Goal: Transaction & Acquisition: Book appointment/travel/reservation

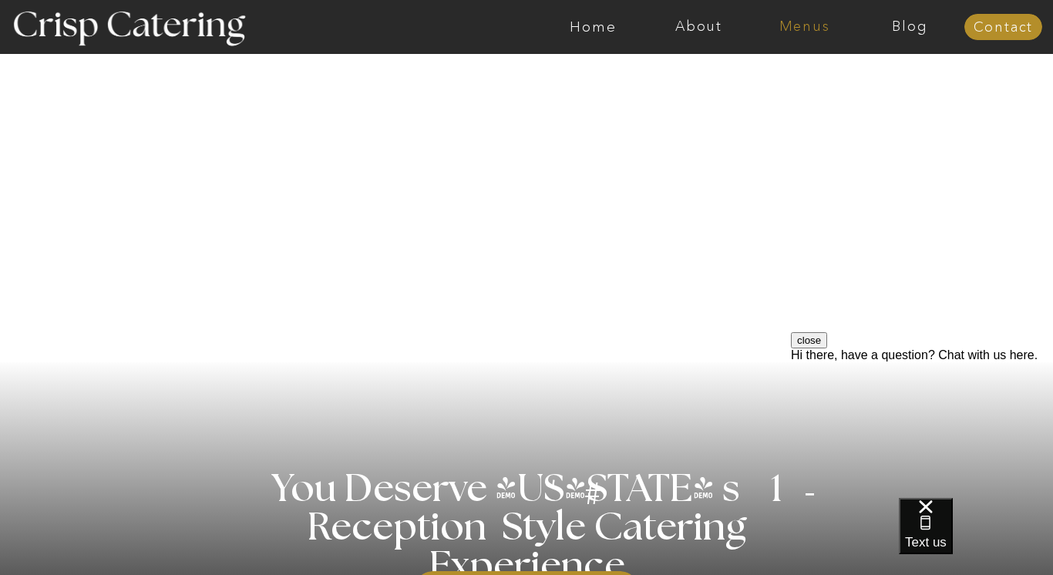
click at [814, 29] on nav "Menus" at bounding box center [804, 26] width 106 height 15
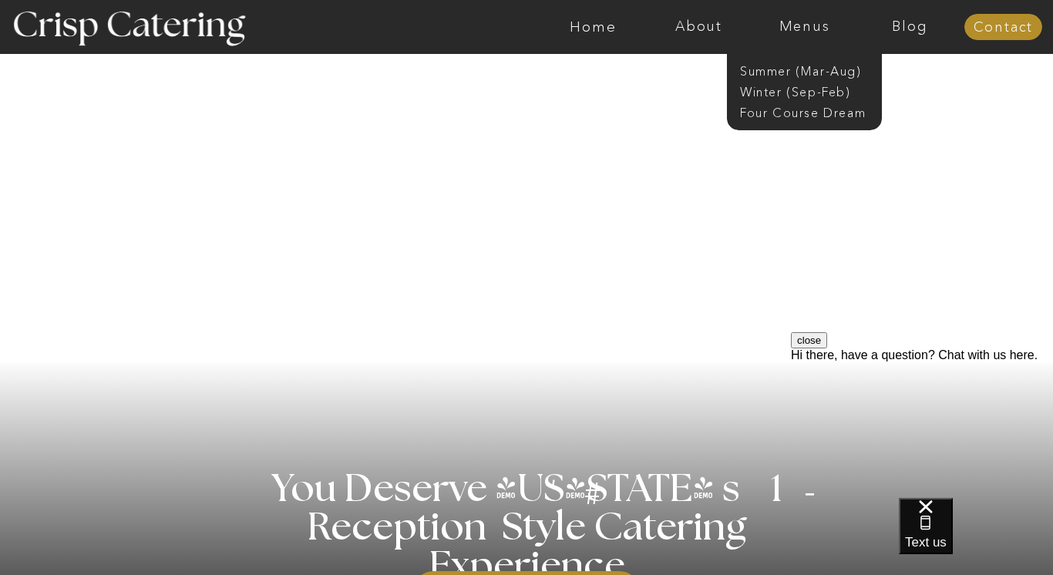
click at [827, 348] on button "close" at bounding box center [809, 340] width 36 height 16
click at [798, 95] on nav "Winter (Sep-Feb)" at bounding box center [803, 90] width 126 height 15
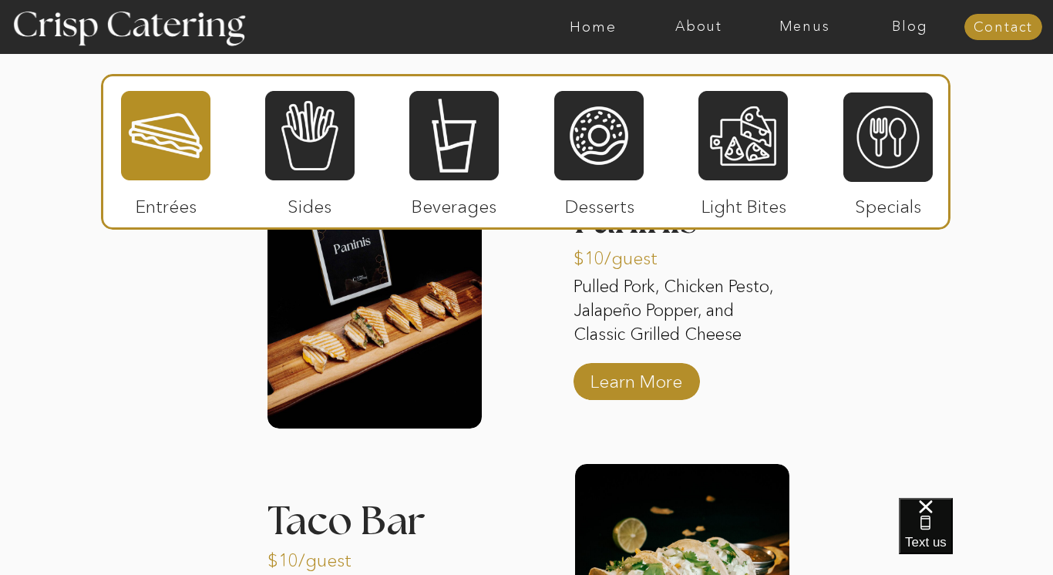
scroll to position [1974, 0]
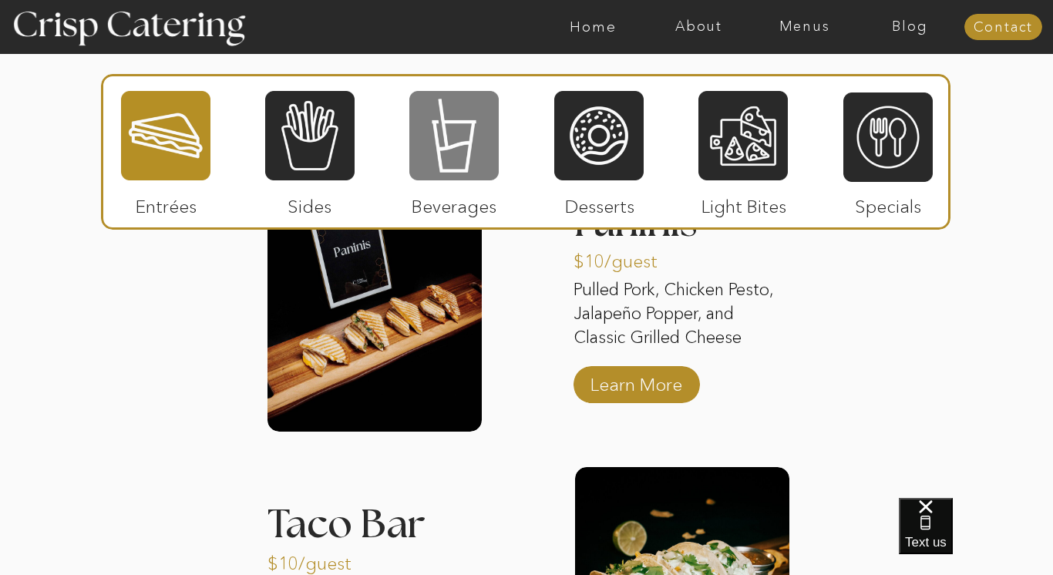
click at [475, 139] on div at bounding box center [453, 135] width 89 height 92
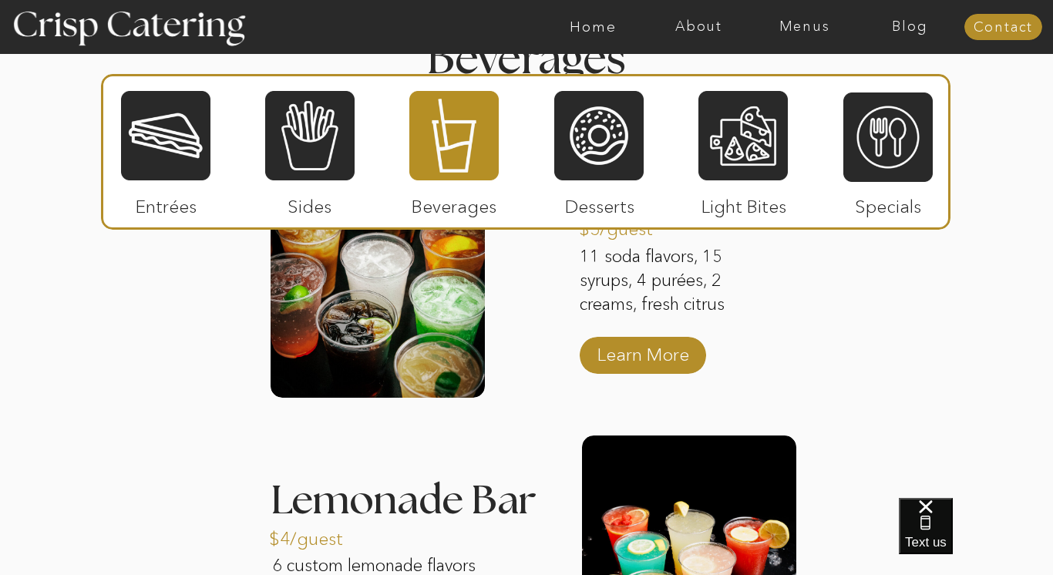
scroll to position [1956, 0]
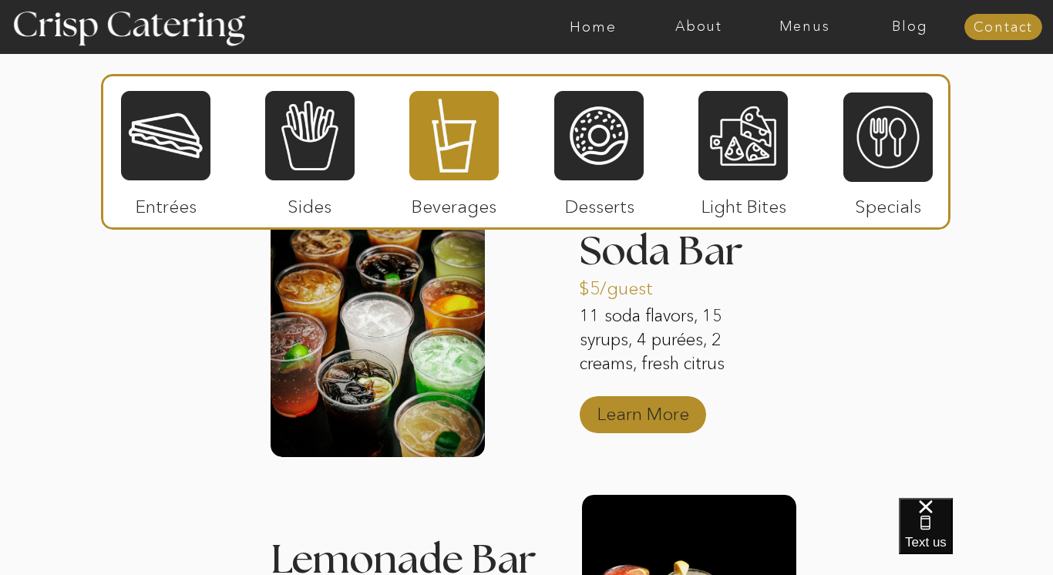
click at [626, 415] on p "Learn More" at bounding box center [643, 410] width 102 height 45
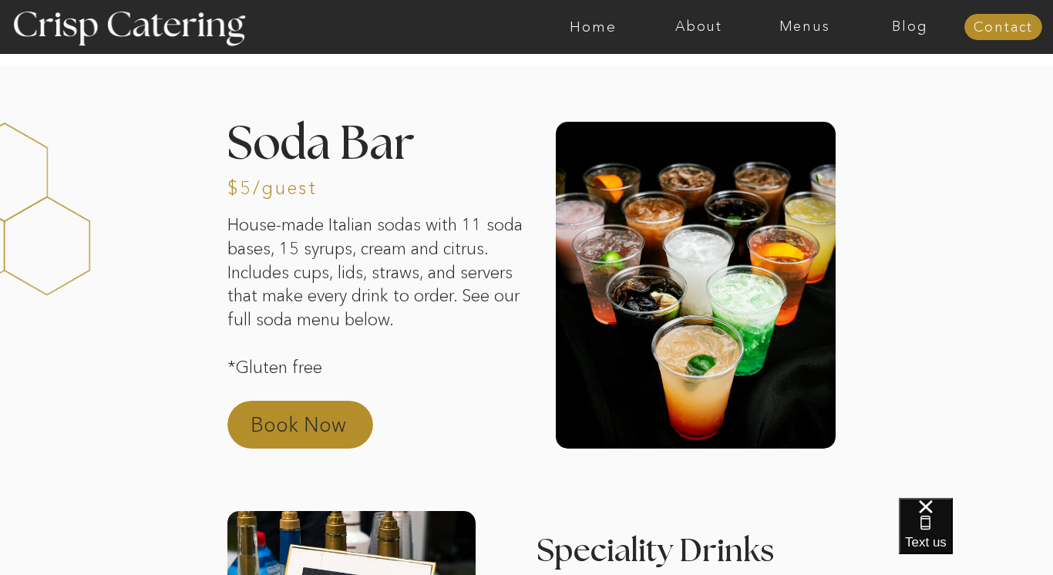
click at [331, 432] on p "Book Now" at bounding box center [318, 429] width 136 height 37
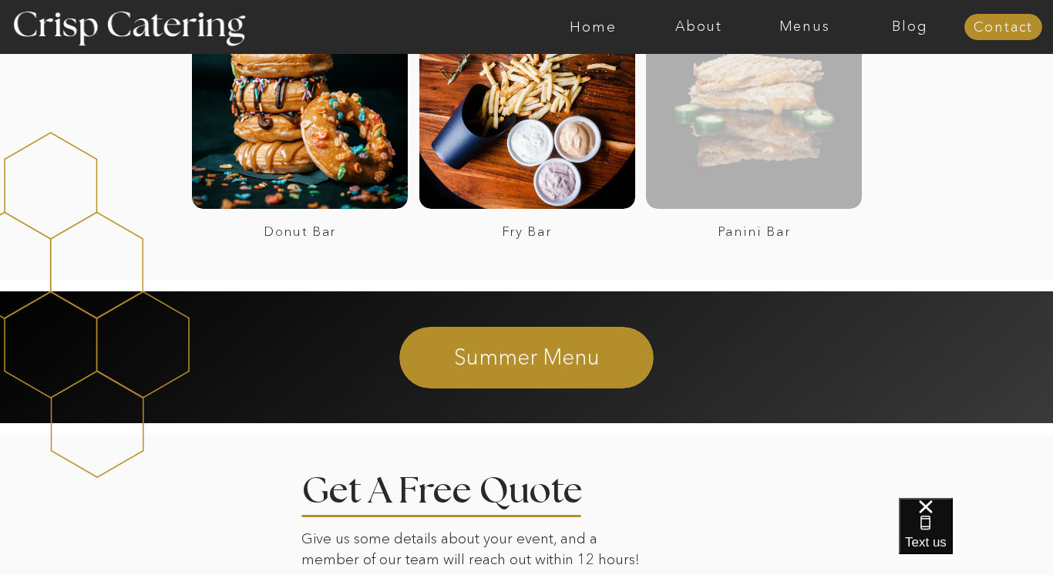
scroll to position [2280, 0]
